Goal: Task Accomplishment & Management: Manage account settings

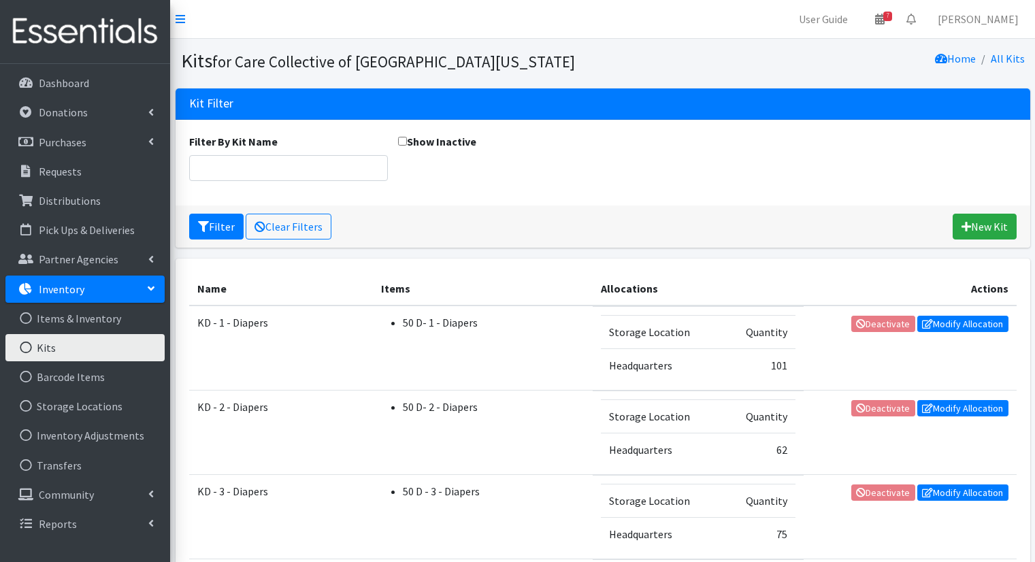
scroll to position [815, 0]
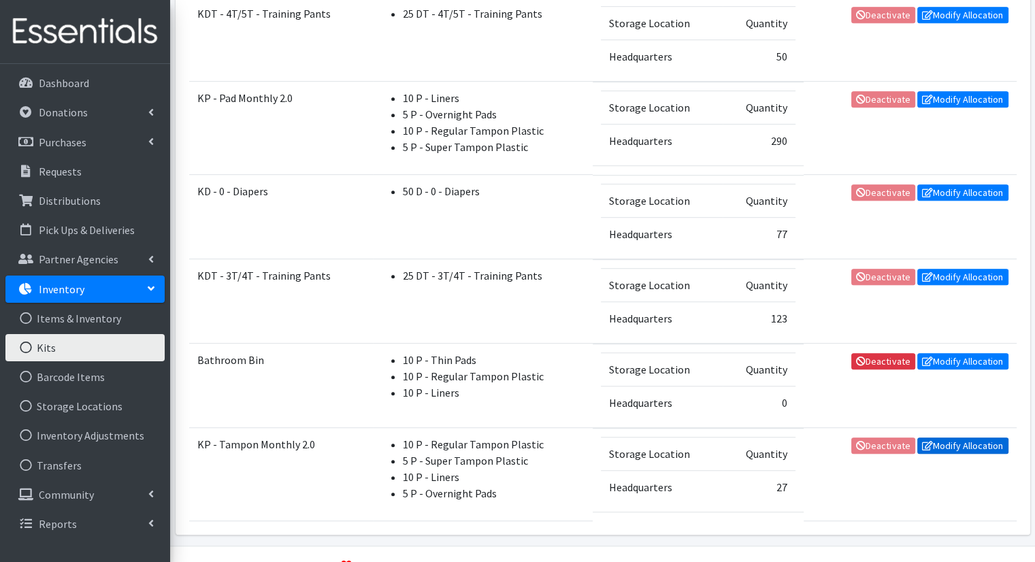
click at [944, 439] on link "Modify Allocation" at bounding box center [962, 445] width 91 height 16
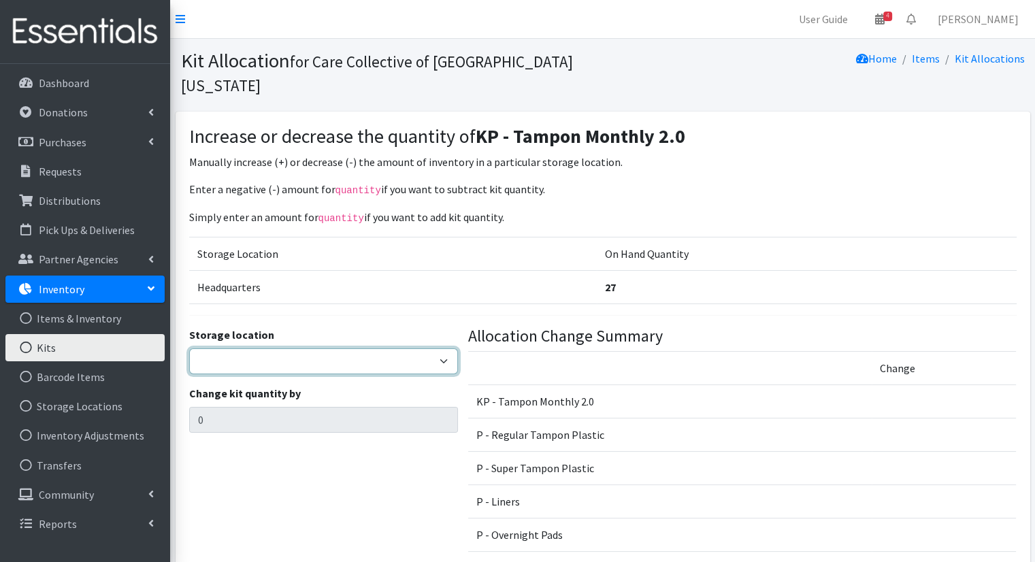
click at [365, 348] on select "Headquarters" at bounding box center [323, 361] width 269 height 26
select select "491"
click at [189, 348] on select "Headquarters" at bounding box center [323, 361] width 269 height 26
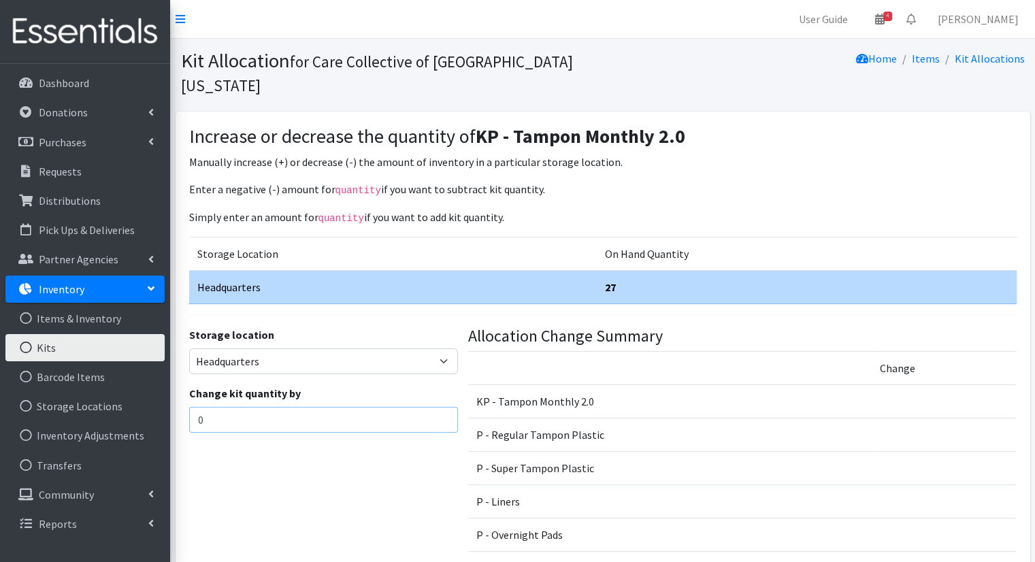
click at [305, 407] on input "0" at bounding box center [323, 420] width 269 height 26
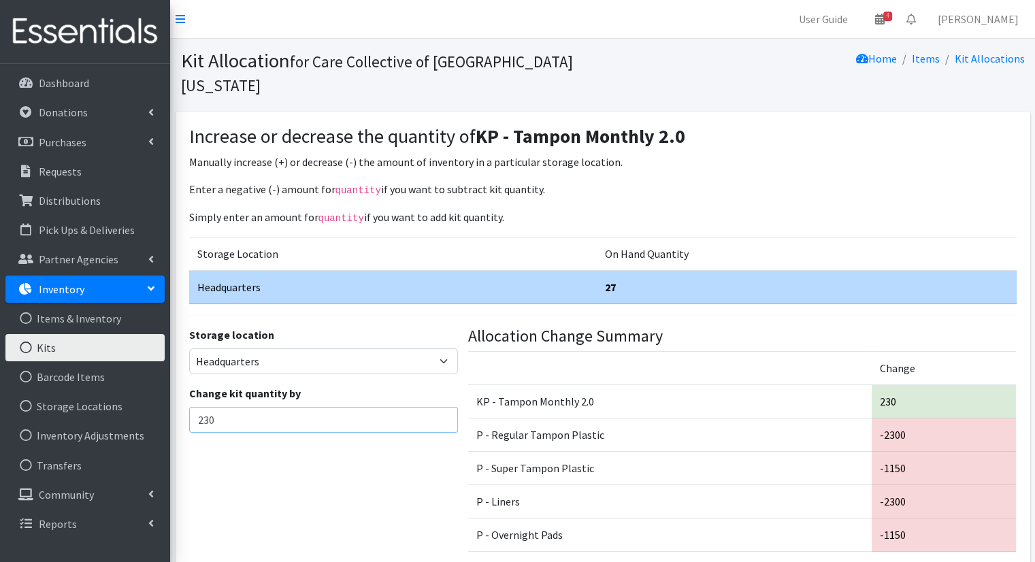
type input "230"
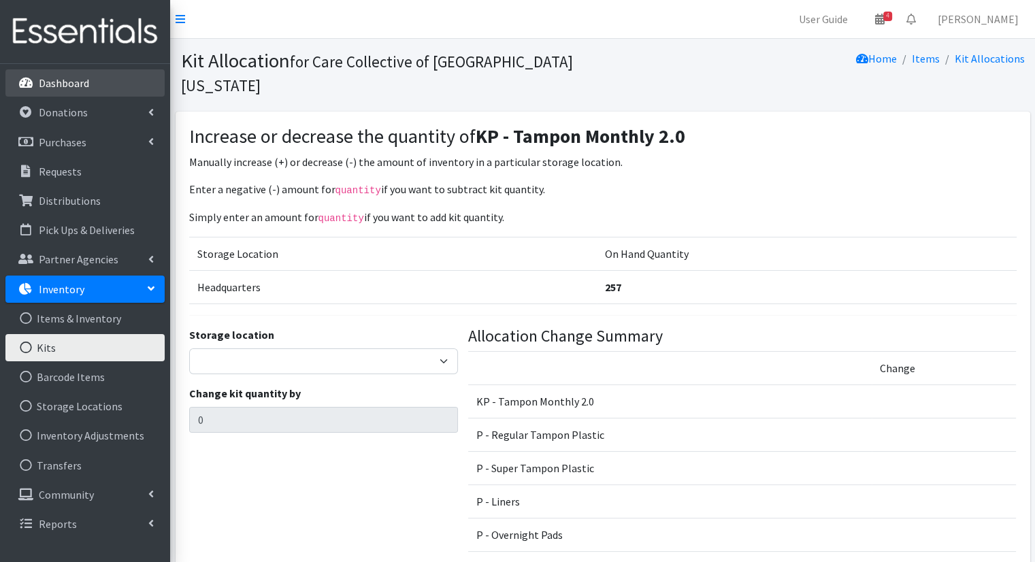
click at [102, 93] on link "Dashboard" at bounding box center [84, 82] width 159 height 27
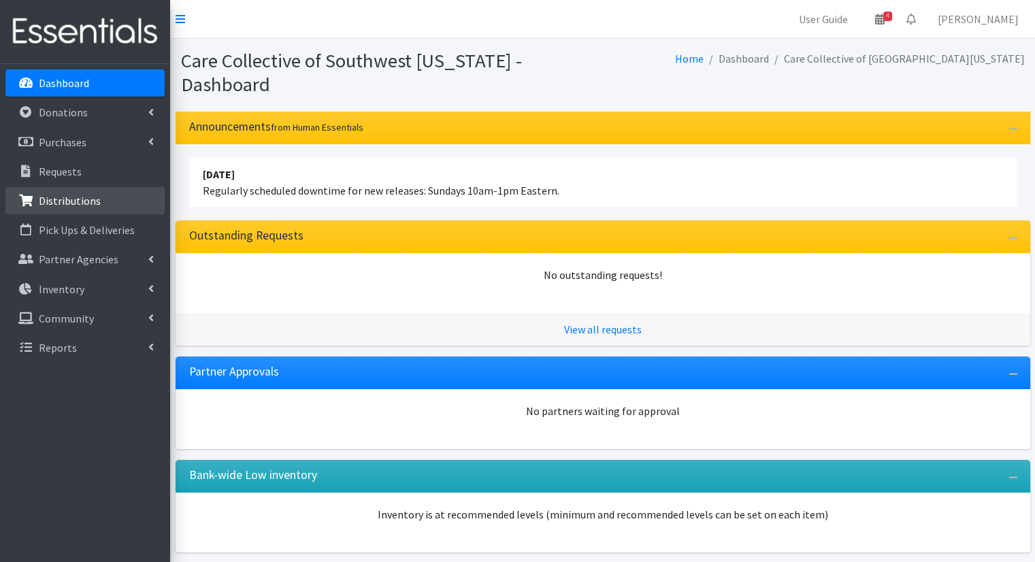
click at [84, 198] on p "Distributions" at bounding box center [70, 201] width 62 height 14
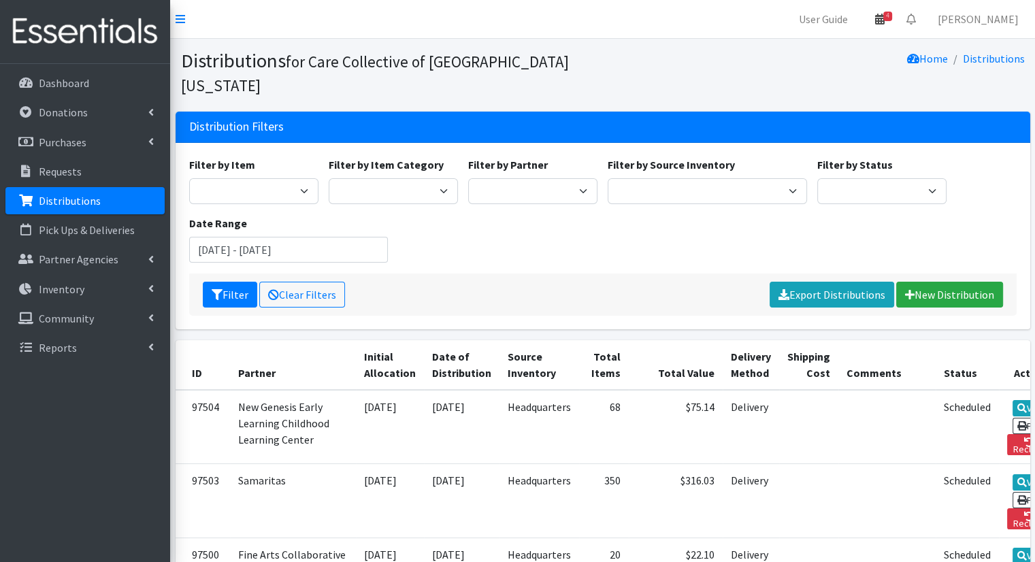
click at [895, 25] on link "4" at bounding box center [879, 18] width 31 height 27
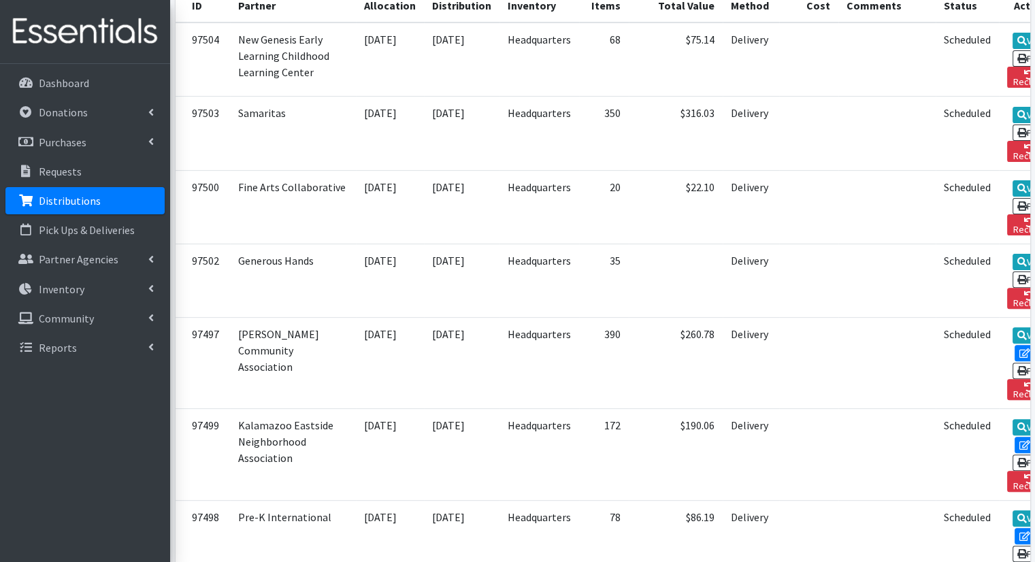
scroll to position [514, 0]
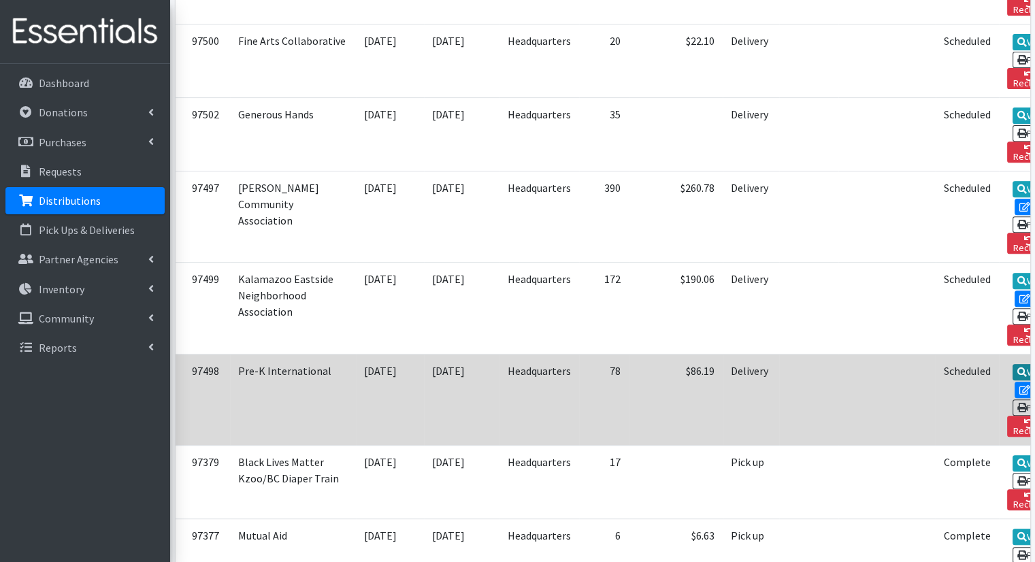
click at [1012, 364] on link "View" at bounding box center [1031, 372] width 39 height 16
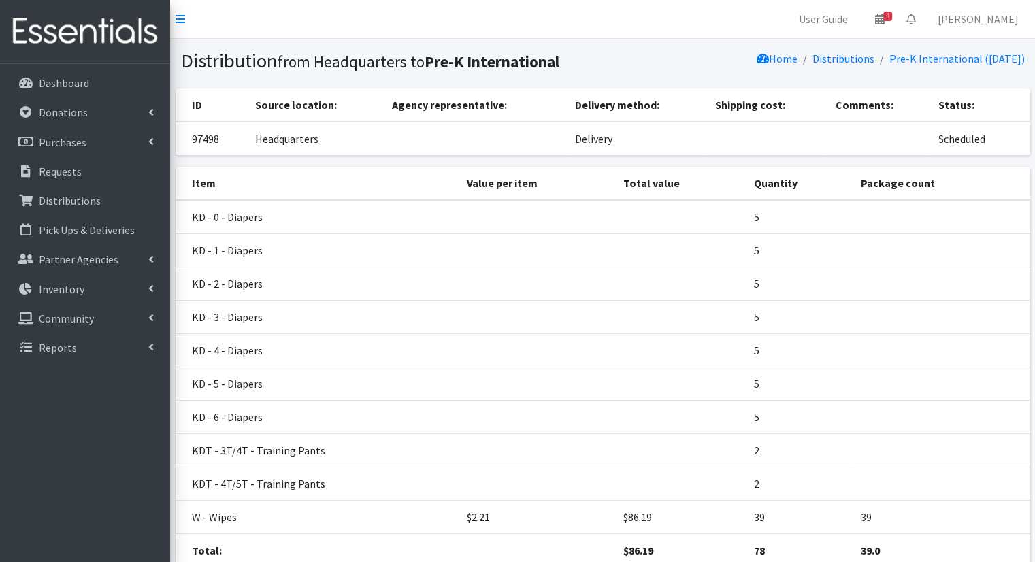
scroll to position [107, 0]
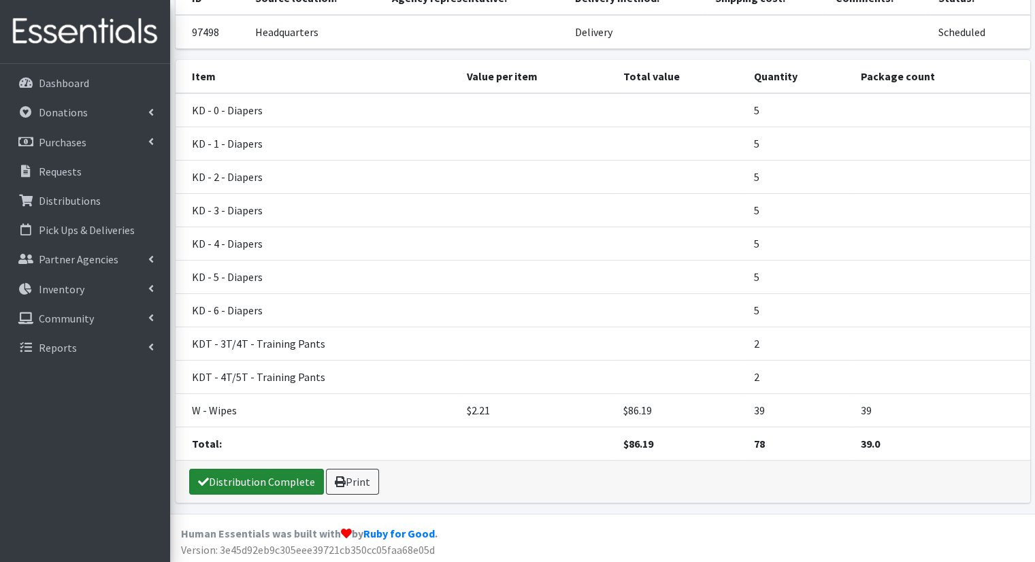
click at [275, 484] on link "Distribution Complete" at bounding box center [256, 482] width 135 height 26
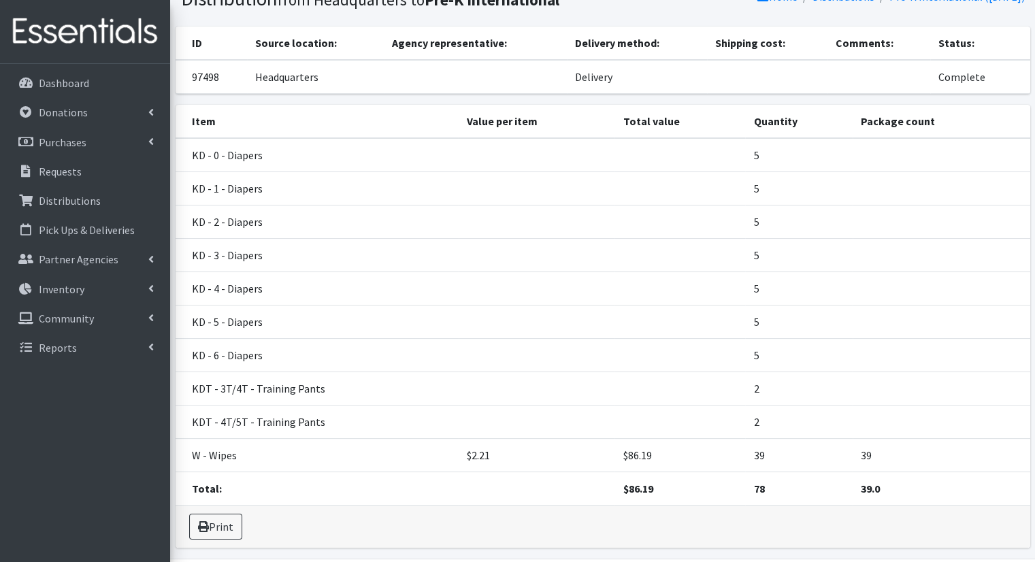
scroll to position [0, 0]
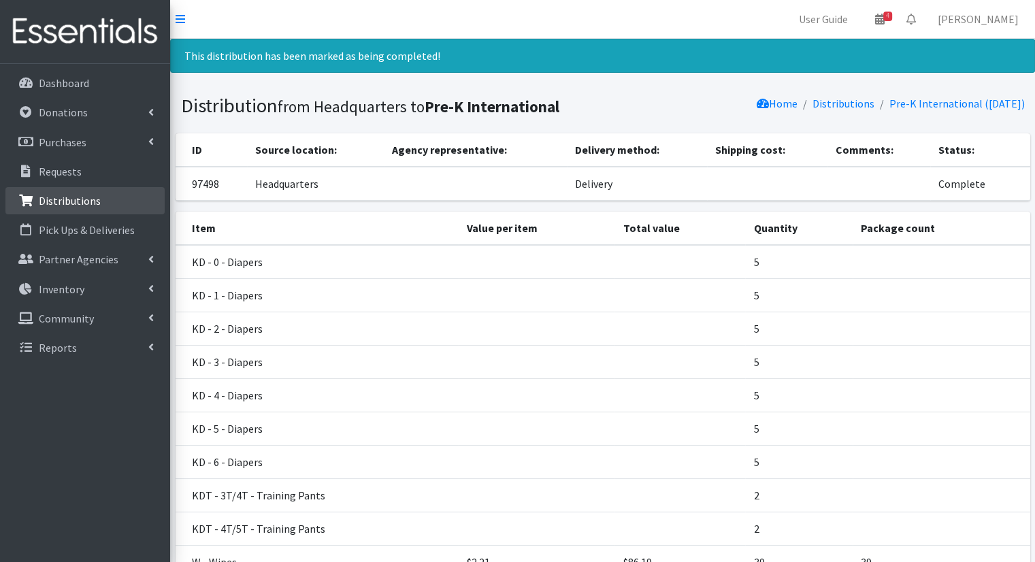
click at [66, 198] on p "Distributions" at bounding box center [70, 201] width 62 height 14
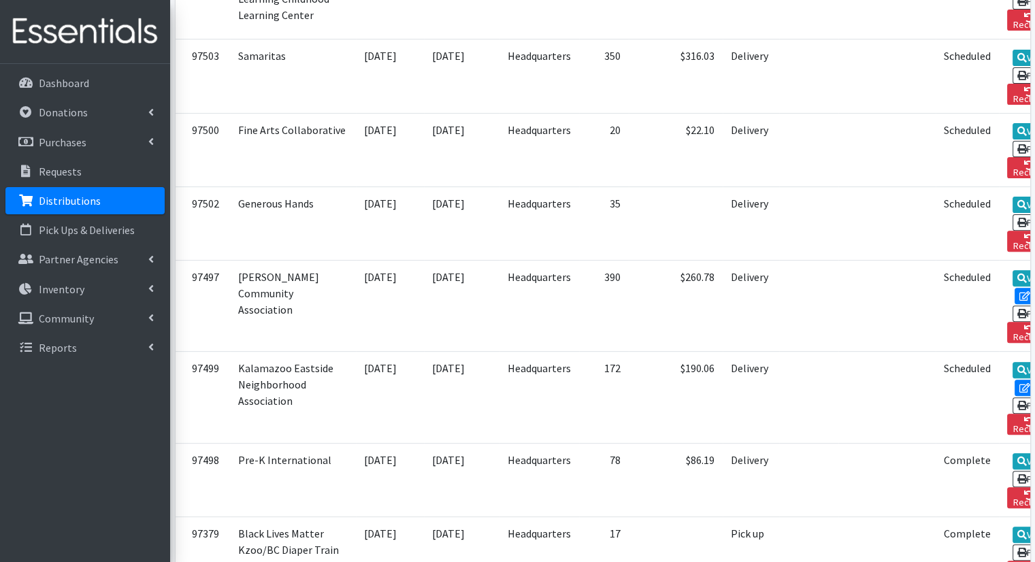
scroll to position [441, 0]
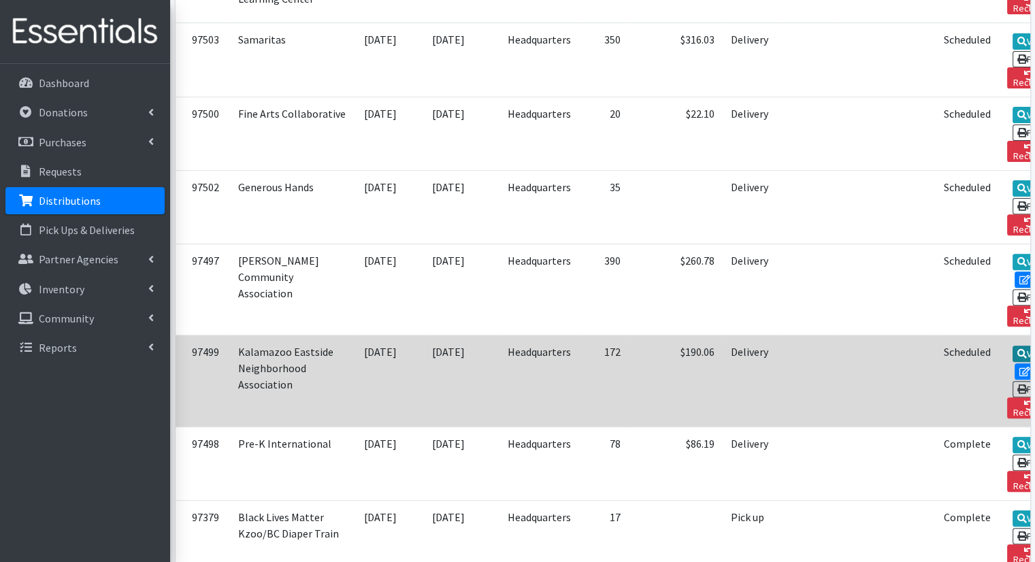
click at [1012, 346] on link "View" at bounding box center [1031, 354] width 39 height 16
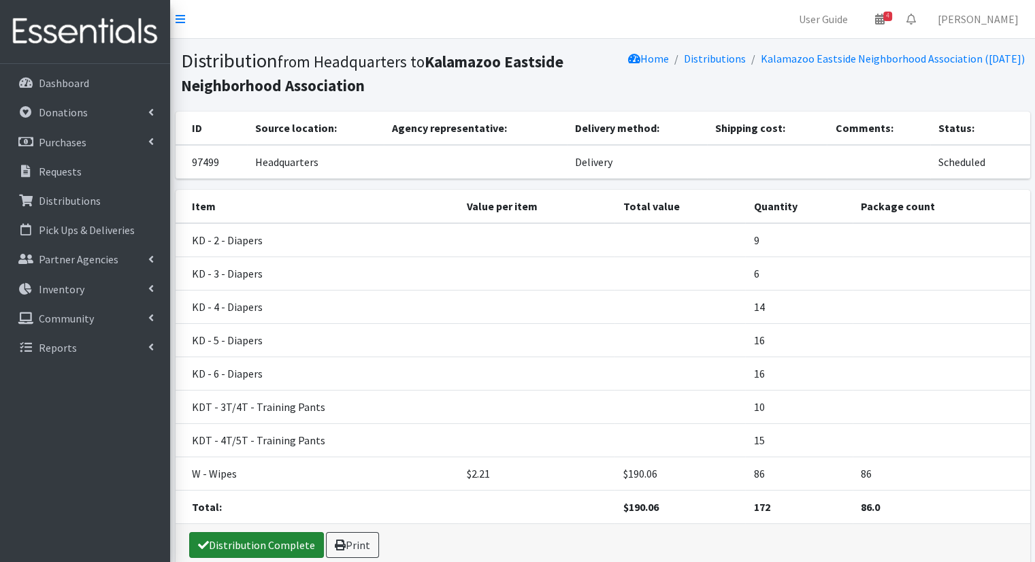
click at [280, 537] on link "Distribution Complete" at bounding box center [256, 545] width 135 height 26
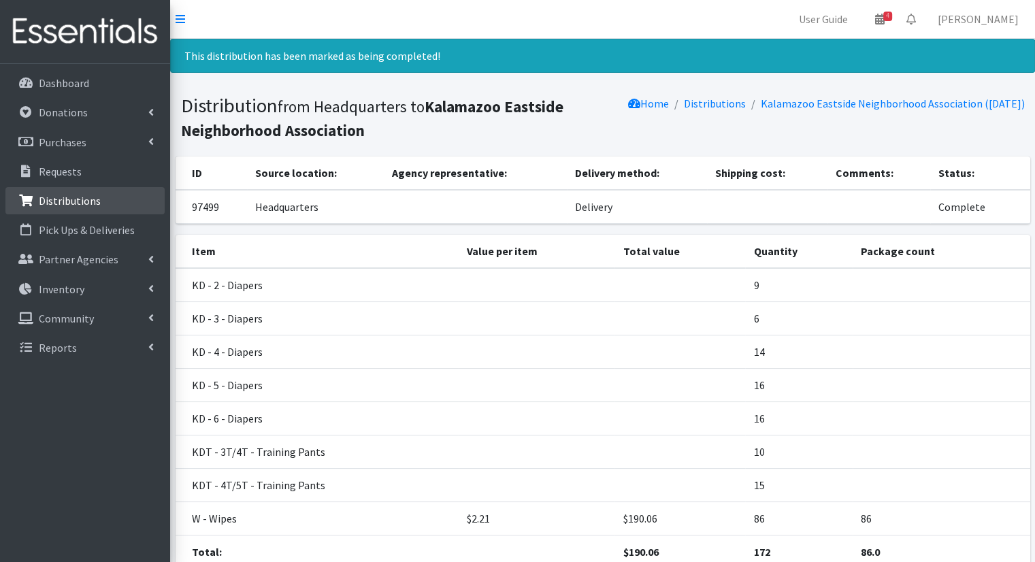
click at [112, 208] on link "Distributions" at bounding box center [84, 200] width 159 height 27
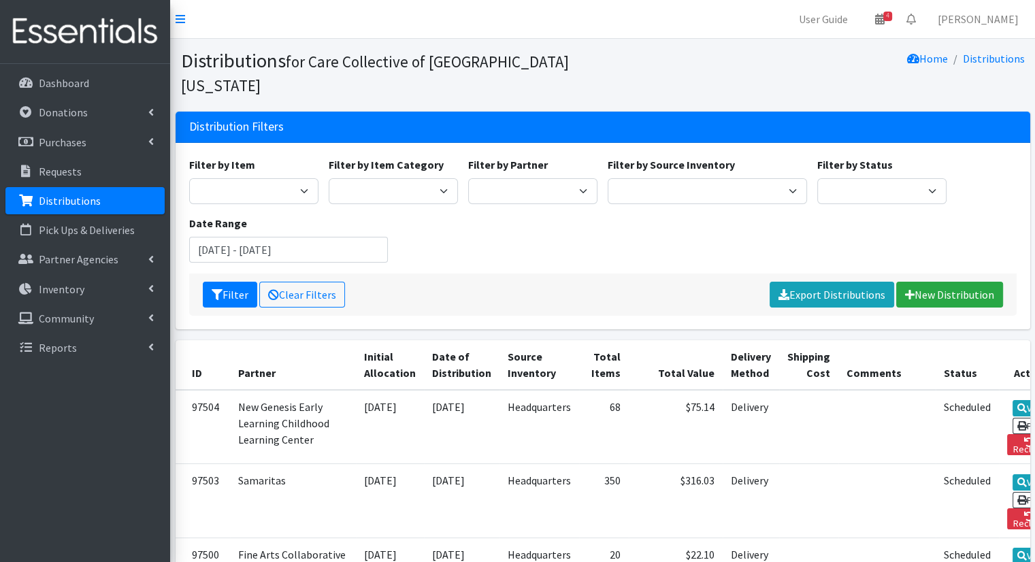
scroll to position [491, 0]
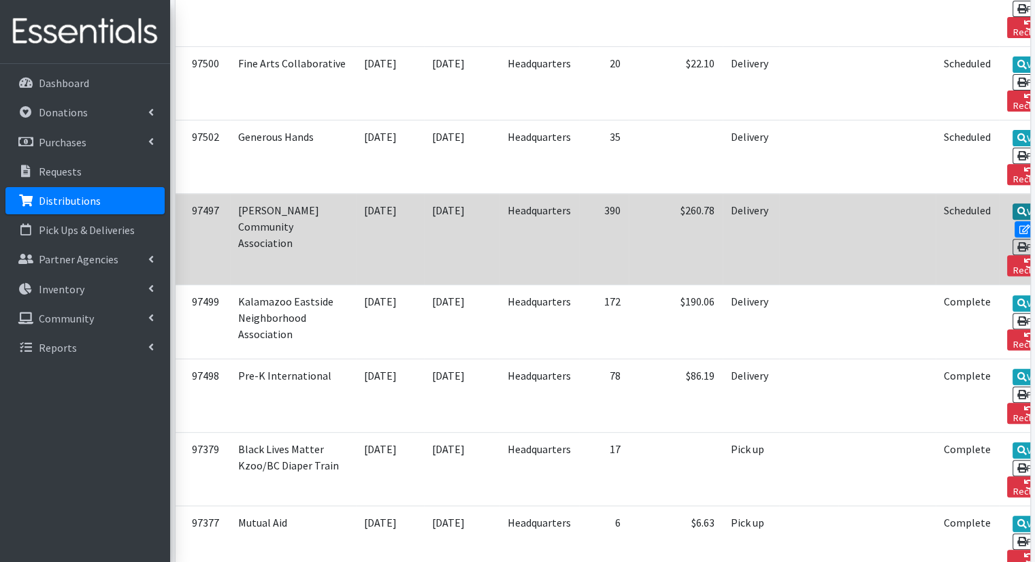
click at [1017, 207] on icon at bounding box center [1022, 212] width 10 height 10
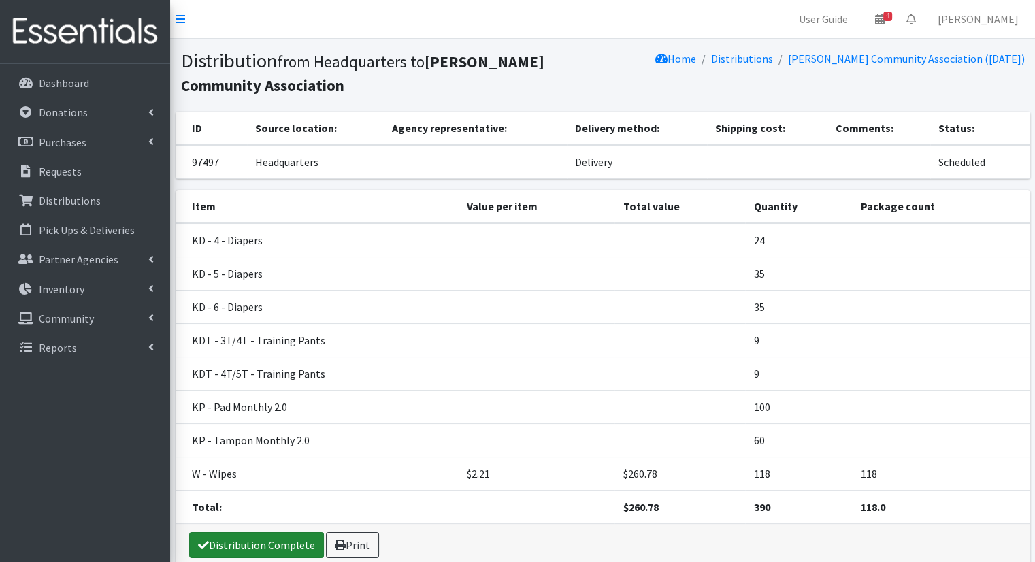
click at [284, 542] on link "Distribution Complete" at bounding box center [256, 545] width 135 height 26
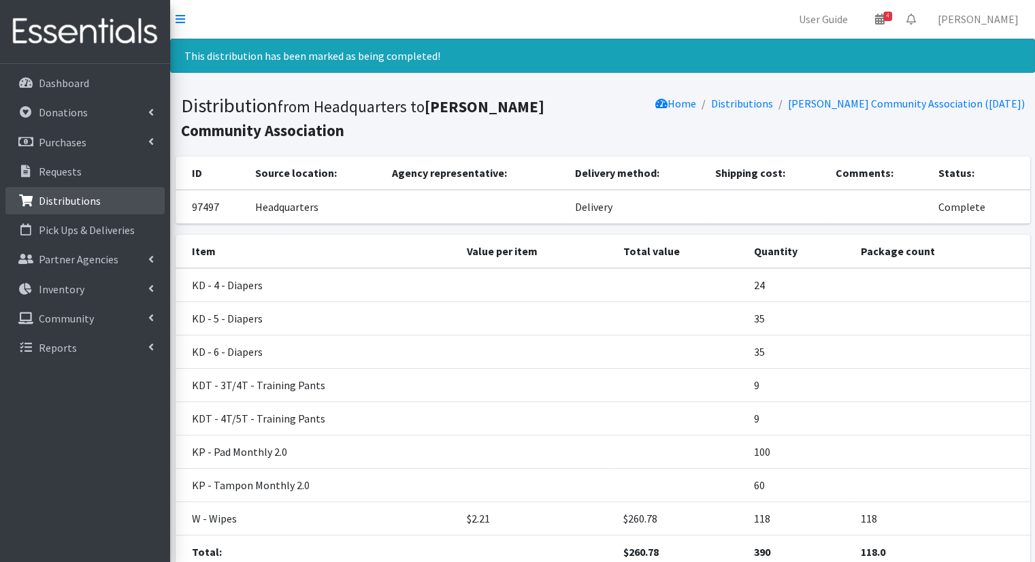
click at [109, 205] on link "Distributions" at bounding box center [84, 200] width 159 height 27
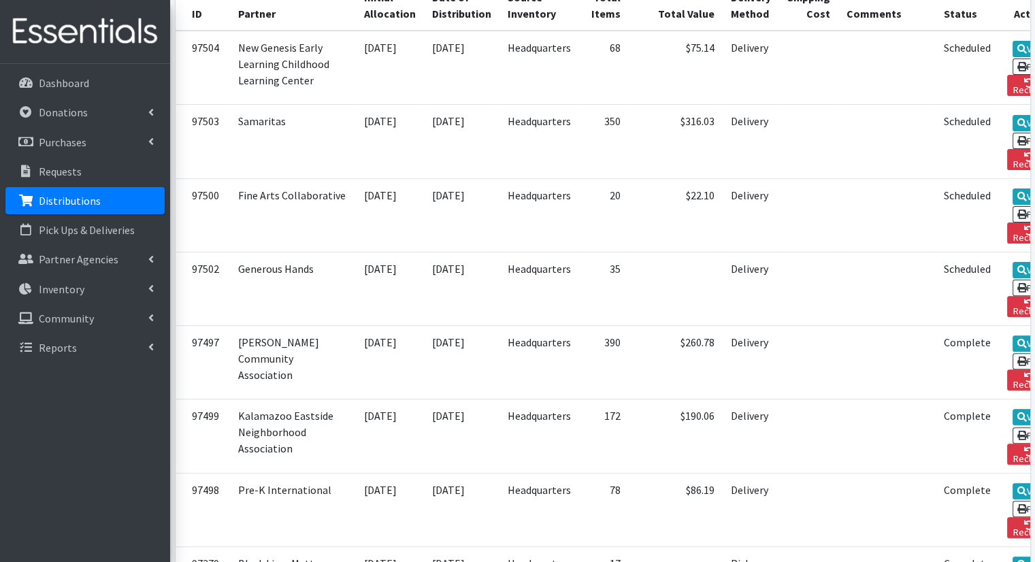
scroll to position [372, 0]
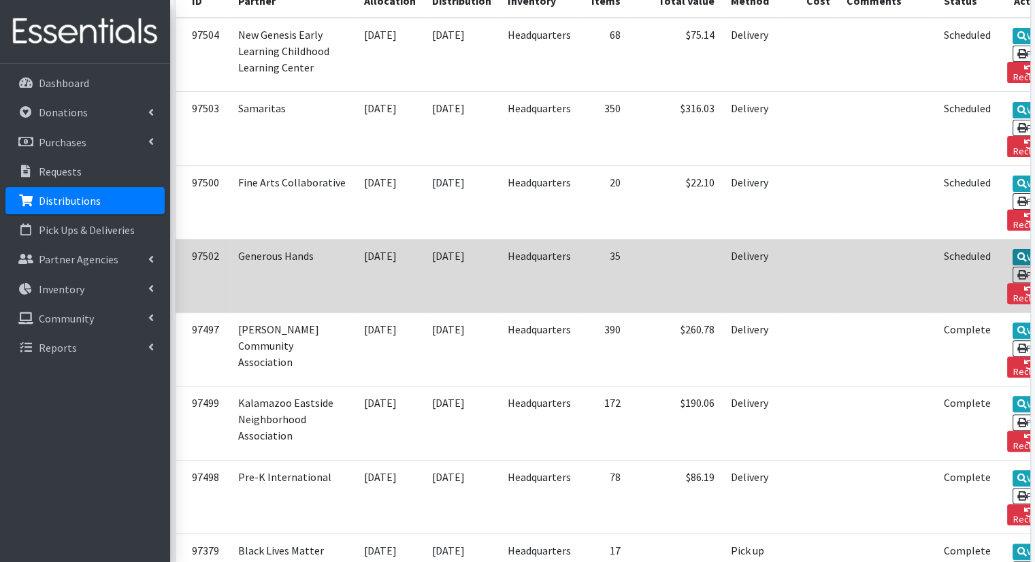
click at [1012, 249] on link "View" at bounding box center [1031, 257] width 39 height 16
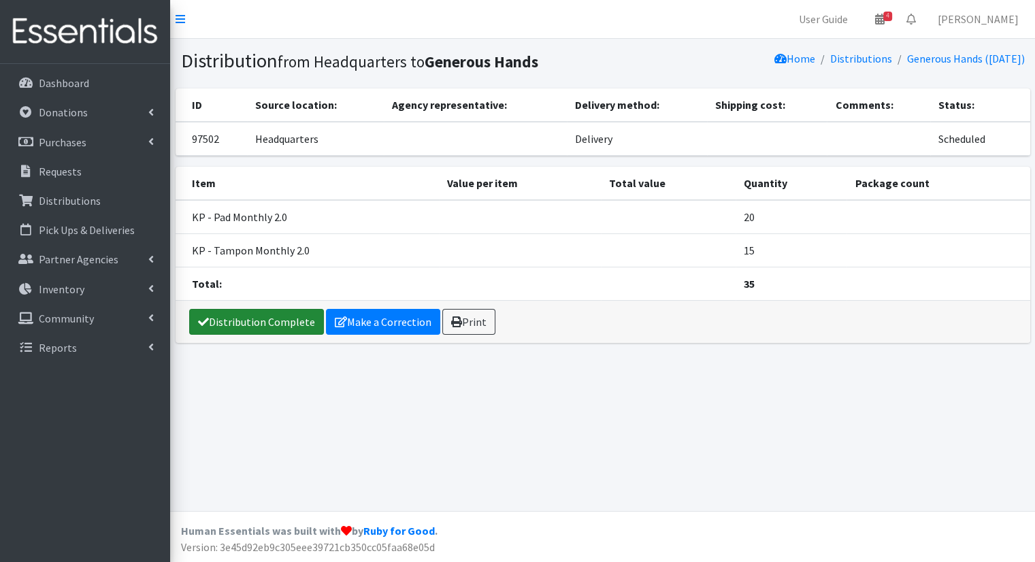
click at [297, 318] on link "Distribution Complete" at bounding box center [256, 322] width 135 height 26
